Goal: Task Accomplishment & Management: Manage account settings

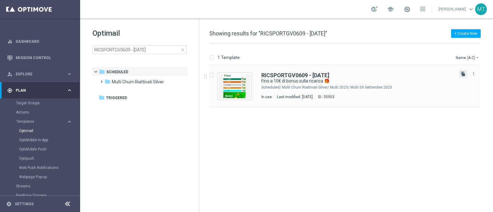
click at [463, 73] on icon "file_copy" at bounding box center [463, 74] width 5 height 5
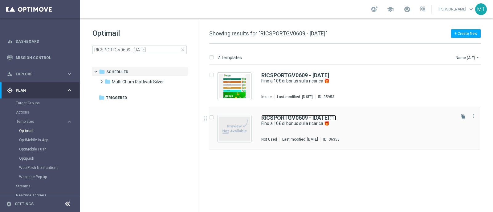
click at [306, 117] on b "RICSPORTGV0609 - [DATE]" at bounding box center [296, 118] width 68 height 6
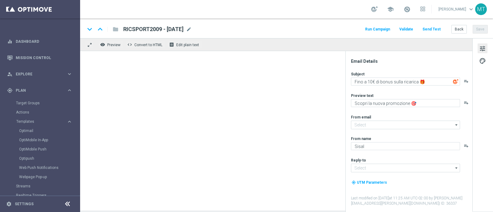
type input "[EMAIL_ADDRESS][DOMAIN_NAME]"
click at [199, 30] on span "RICSPORTGV0609 - [DATE](1)" at bounding box center [161, 29] width 76 height 7
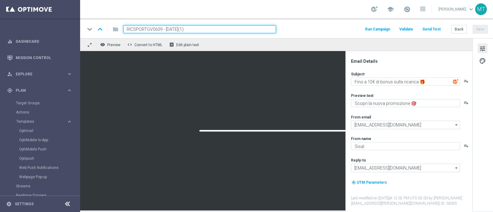
drag, startPoint x: 163, startPoint y: 29, endPoint x: 127, endPoint y: 28, distance: 35.2
click at [127, 28] on input "RICSPORTGV0609 - [DATE](1)" at bounding box center [199, 29] width 153 height 8
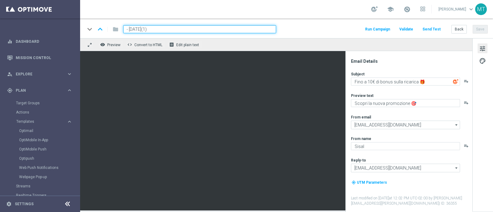
paste input "RICBET2009"
click at [180, 29] on input "RICBET2009 - [DATE](1)" at bounding box center [199, 29] width 153 height 8
type input "RICBET2009 - [DATE]"
click at [484, 27] on button "Save" at bounding box center [480, 29] width 15 height 9
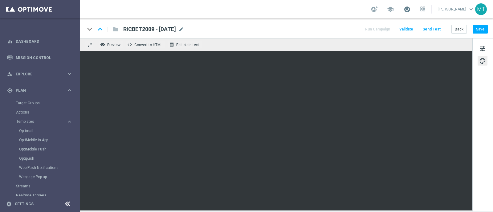
click at [411, 8] on span at bounding box center [407, 9] width 7 height 7
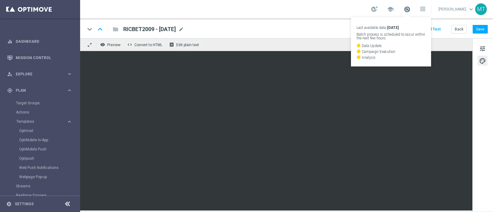
click at [411, 6] on span at bounding box center [407, 9] width 7 height 7
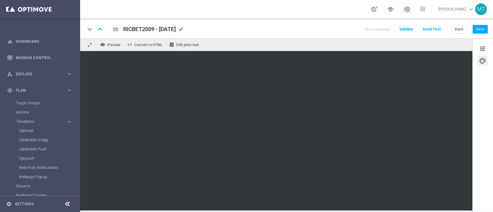
click at [476, 44] on div "tune palette" at bounding box center [483, 125] width 21 height 174
click at [483, 47] on span "tune" at bounding box center [483, 49] width 7 height 8
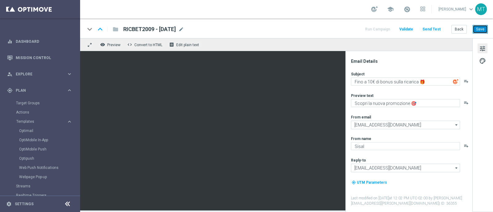
click at [486, 27] on button "Save" at bounding box center [480, 29] width 15 height 9
click at [476, 32] on button "Save" at bounding box center [480, 29] width 15 height 9
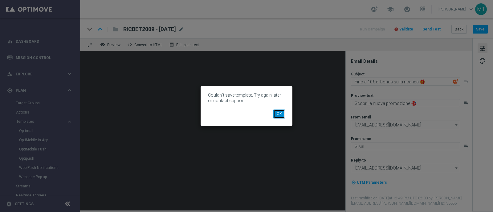
click at [279, 113] on button "OK" at bounding box center [280, 114] width 12 height 9
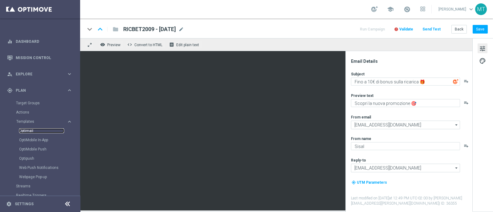
click at [30, 131] on link "Optimail" at bounding box center [41, 131] width 45 height 5
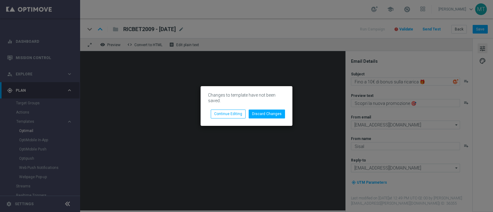
click at [239, 109] on div "Discard Changes Continue Editing" at bounding box center [247, 111] width 86 height 13
click at [236, 113] on button "Continue Editing" at bounding box center [228, 114] width 35 height 9
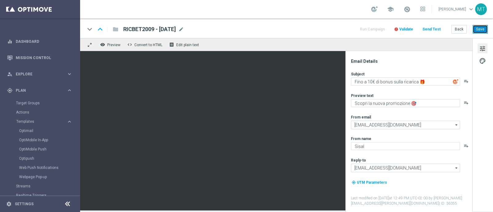
click at [484, 32] on button "Save" at bounding box center [480, 29] width 15 height 9
click at [28, 133] on link "Optimail" at bounding box center [41, 131] width 45 height 5
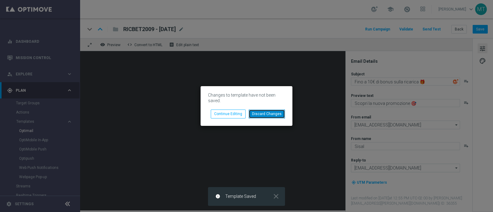
click at [263, 117] on button "Discard Changes" at bounding box center [267, 114] width 36 height 9
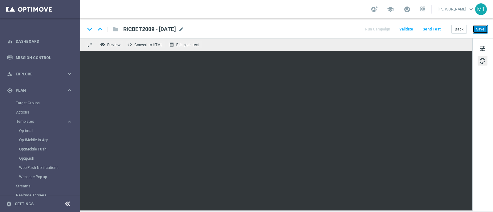
click at [481, 31] on button "Save" at bounding box center [480, 29] width 15 height 9
click at [484, 30] on button "Save" at bounding box center [480, 29] width 15 height 9
click at [30, 130] on link "Optimail" at bounding box center [41, 131] width 45 height 5
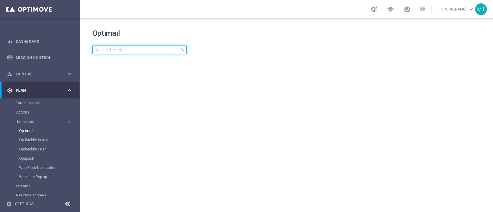
click at [145, 51] on input at bounding box center [140, 50] width 94 height 9
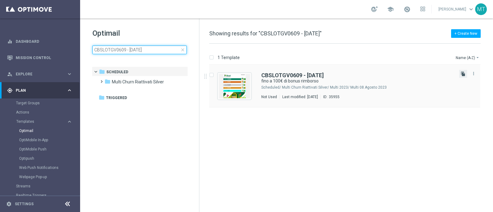
type input "CBSLOTGV0609 - [DATE]"
click at [464, 72] on icon "file_copy" at bounding box center [463, 74] width 5 height 5
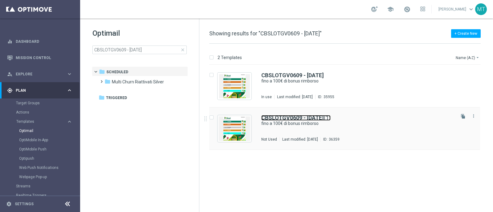
click at [284, 115] on b "CBSLOTGV0609 - [DATE]" at bounding box center [293, 118] width 63 height 6
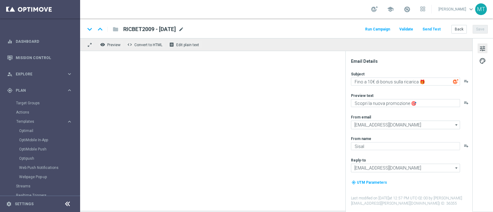
click at [184, 30] on div "RICBET2009 - [DATE] mode_edit" at bounding box center [153, 29] width 61 height 8
type input "CBSLOTGV0609 - [DATE](1)"
type textarea "fino a 100€ di bonus rimborso"
type textarea "Solo per te 🎁🎰"
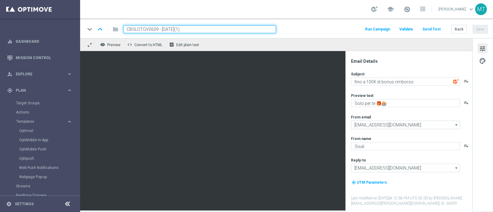
drag, startPoint x: 157, startPoint y: 29, endPoint x: 125, endPoint y: 28, distance: 32.1
click at [125, 28] on input "CBSLOTGV0609 - [DATE](1)" at bounding box center [199, 29] width 153 height 8
paste input "CBCASINO2009"
click at [198, 29] on input "CBCASINO2009 - [DATE](1)" at bounding box center [199, 29] width 153 height 8
type input "CBCASINO2009 - [DATE]"
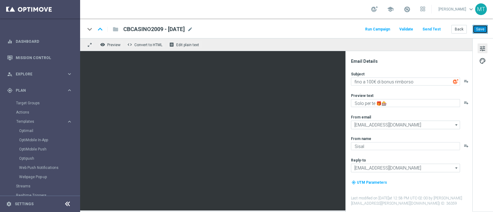
click at [486, 29] on button "Save" at bounding box center [480, 29] width 15 height 9
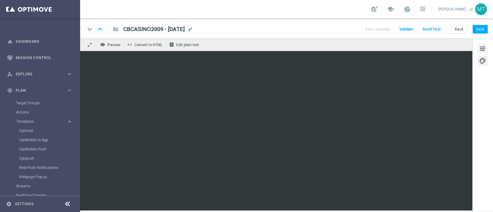
click at [487, 52] on button "tune" at bounding box center [483, 48] width 10 height 10
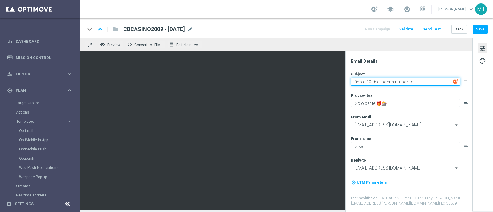
click at [372, 81] on textarea "fino a 100€ di bonus rimborso" at bounding box center [405, 82] width 109 height 8
type textarea "fino a 150€ di bonus rimborso"
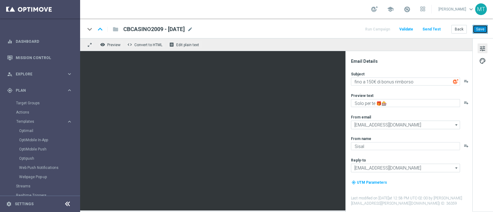
click at [478, 27] on button "Save" at bounding box center [480, 29] width 15 height 9
click at [483, 27] on button "Save" at bounding box center [480, 29] width 15 height 9
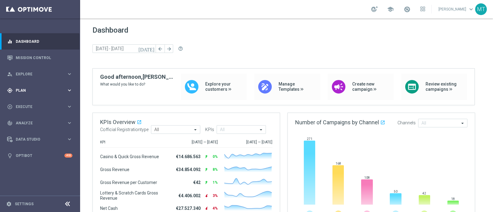
click at [19, 91] on span "Plan" at bounding box center [41, 91] width 51 height 4
click at [28, 121] on span "Templates" at bounding box center [38, 122] width 44 height 4
click at [26, 131] on link "Optimail" at bounding box center [41, 131] width 45 height 5
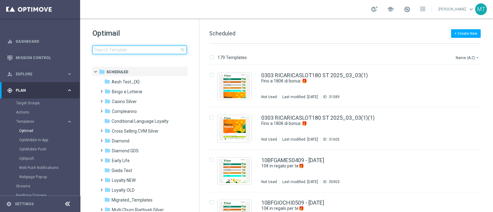
click at [112, 49] on input at bounding box center [140, 50] width 94 height 9
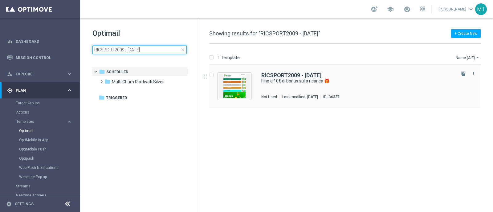
type input "RICSPORT2009 - [DATE]"
click at [310, 86] on div "RICSPORT2009 - 2025-09-20 Fino a 10€ di bonus sulla ricarica 🎁 Not Used Last mo…" at bounding box center [358, 86] width 193 height 27
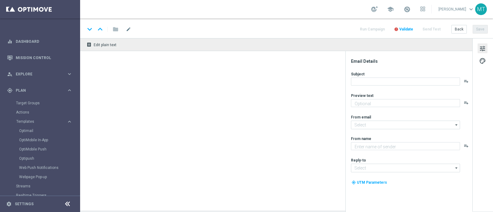
type textarea "Scopri la nuova promozione 🎯"
type input "[EMAIL_ADDRESS][DOMAIN_NAME]"
type textarea "Sisal"
type input "[EMAIL_ADDRESS][DOMAIN_NAME]"
